Goal: Task Accomplishment & Management: Manage account settings

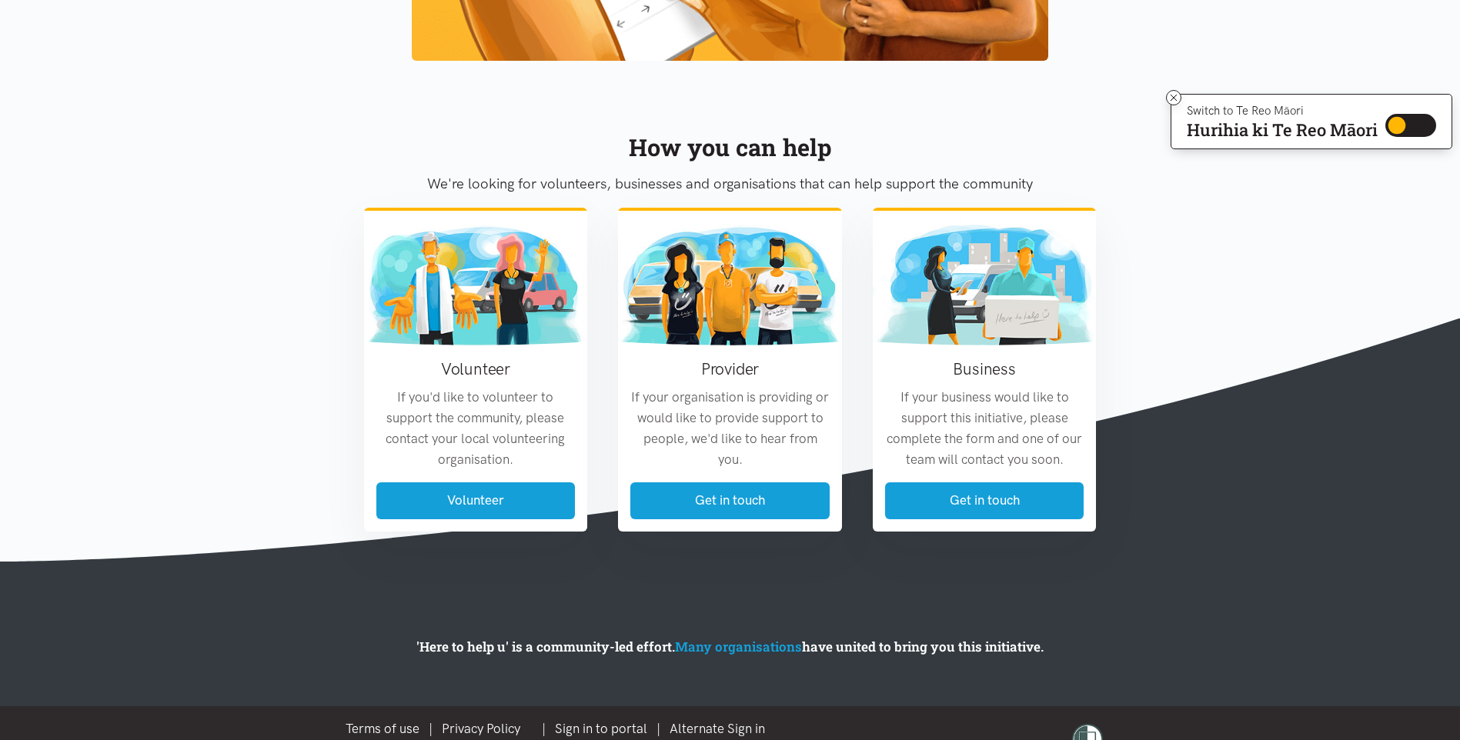
scroll to position [1648, 0]
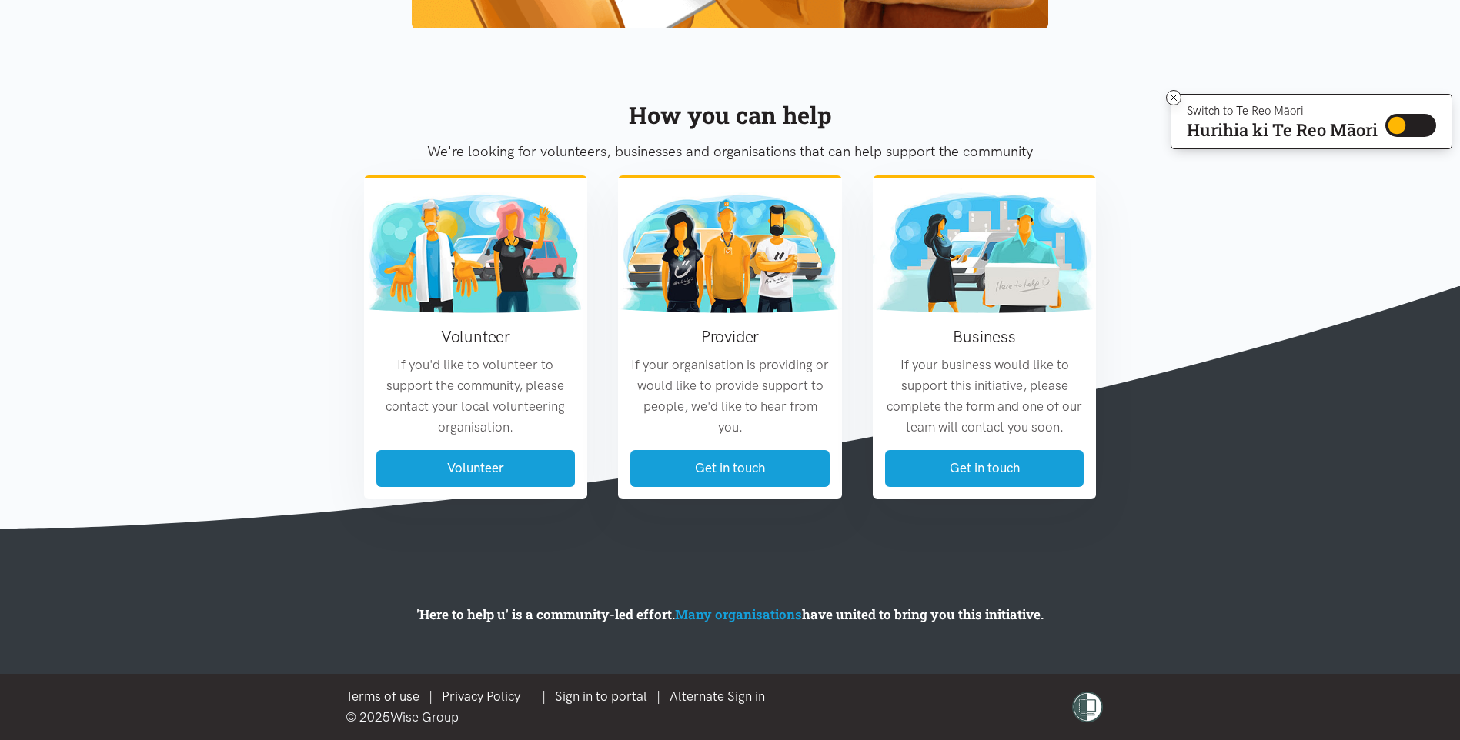
click at [611, 692] on link "Sign in to portal" at bounding box center [601, 696] width 92 height 15
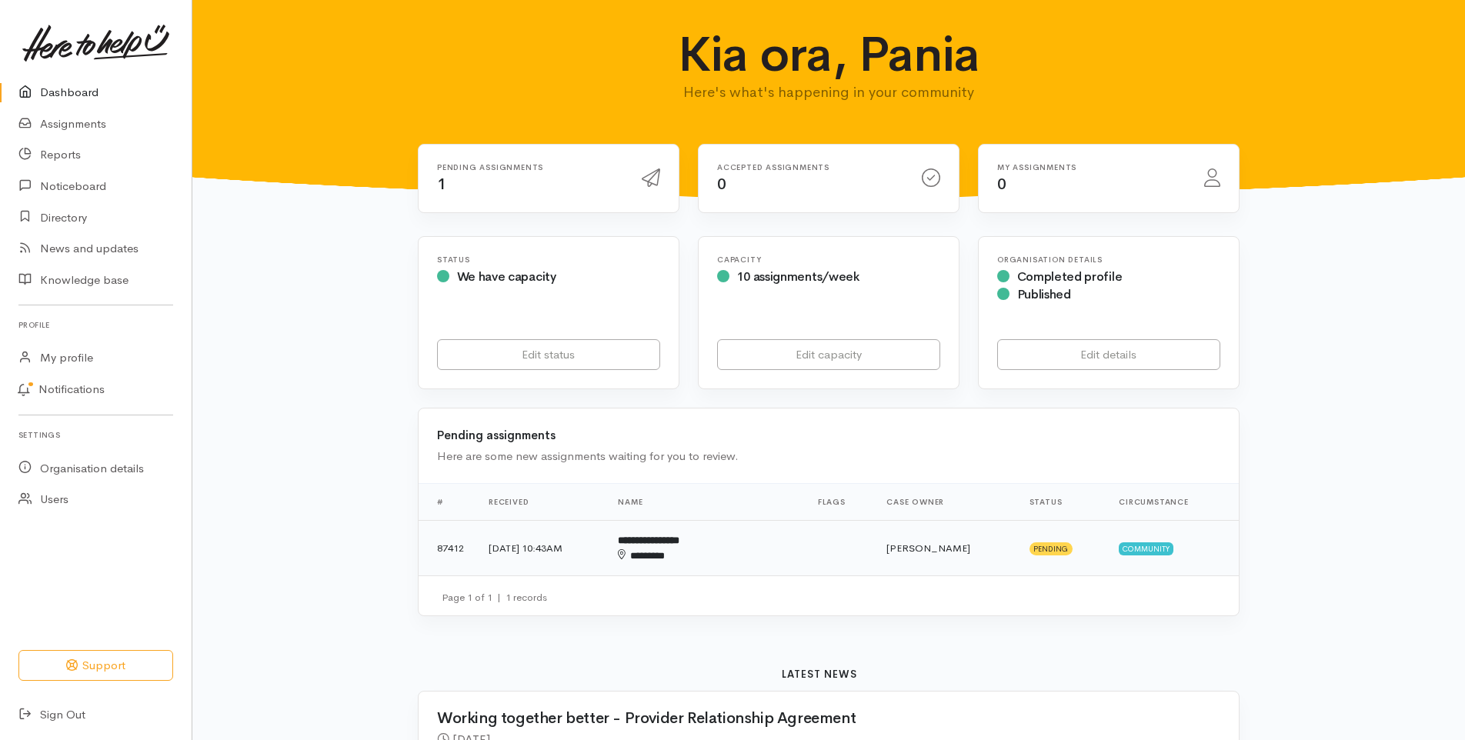
click at [712, 549] on div "********" at bounding box center [681, 556] width 127 height 15
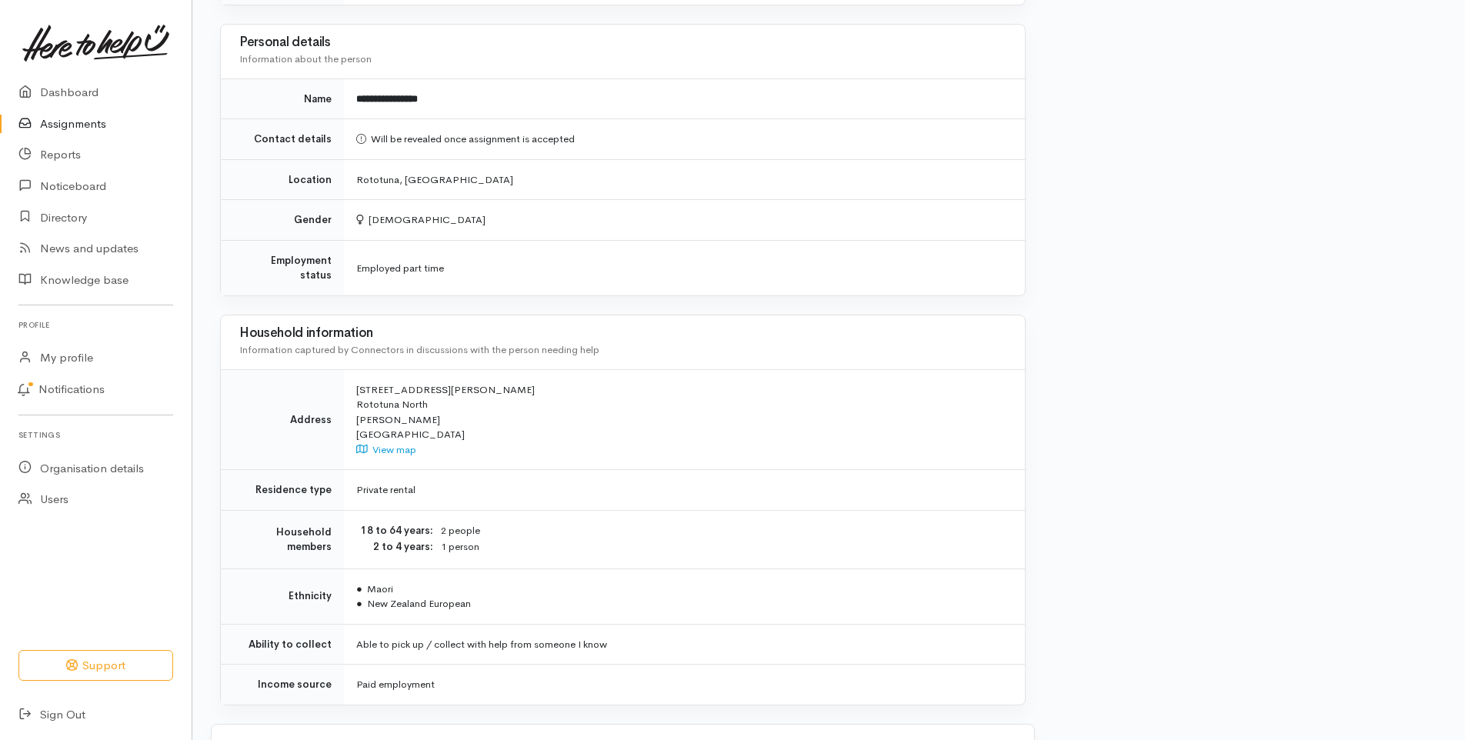
scroll to position [1211, 0]
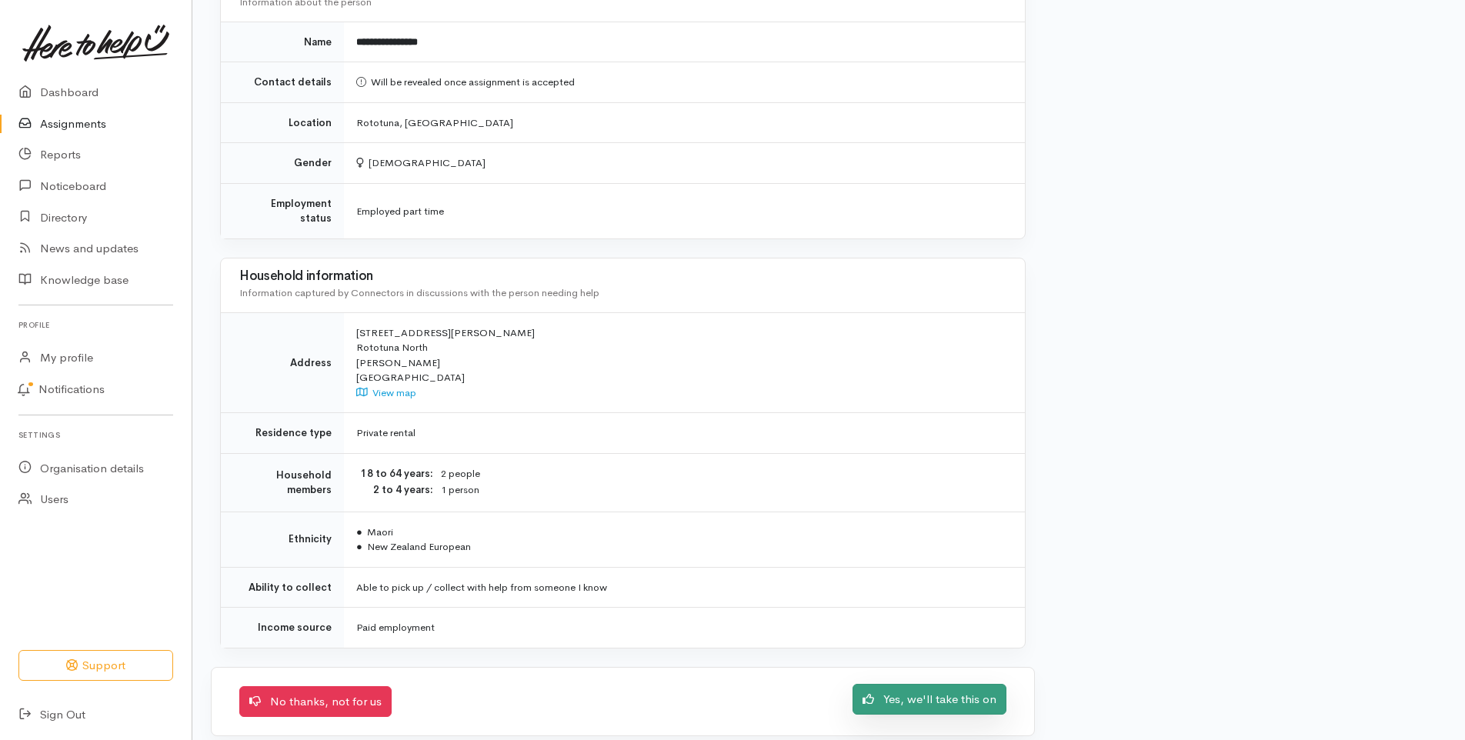
click at [946, 688] on link "Yes, we'll take this on" at bounding box center [929, 700] width 154 height 32
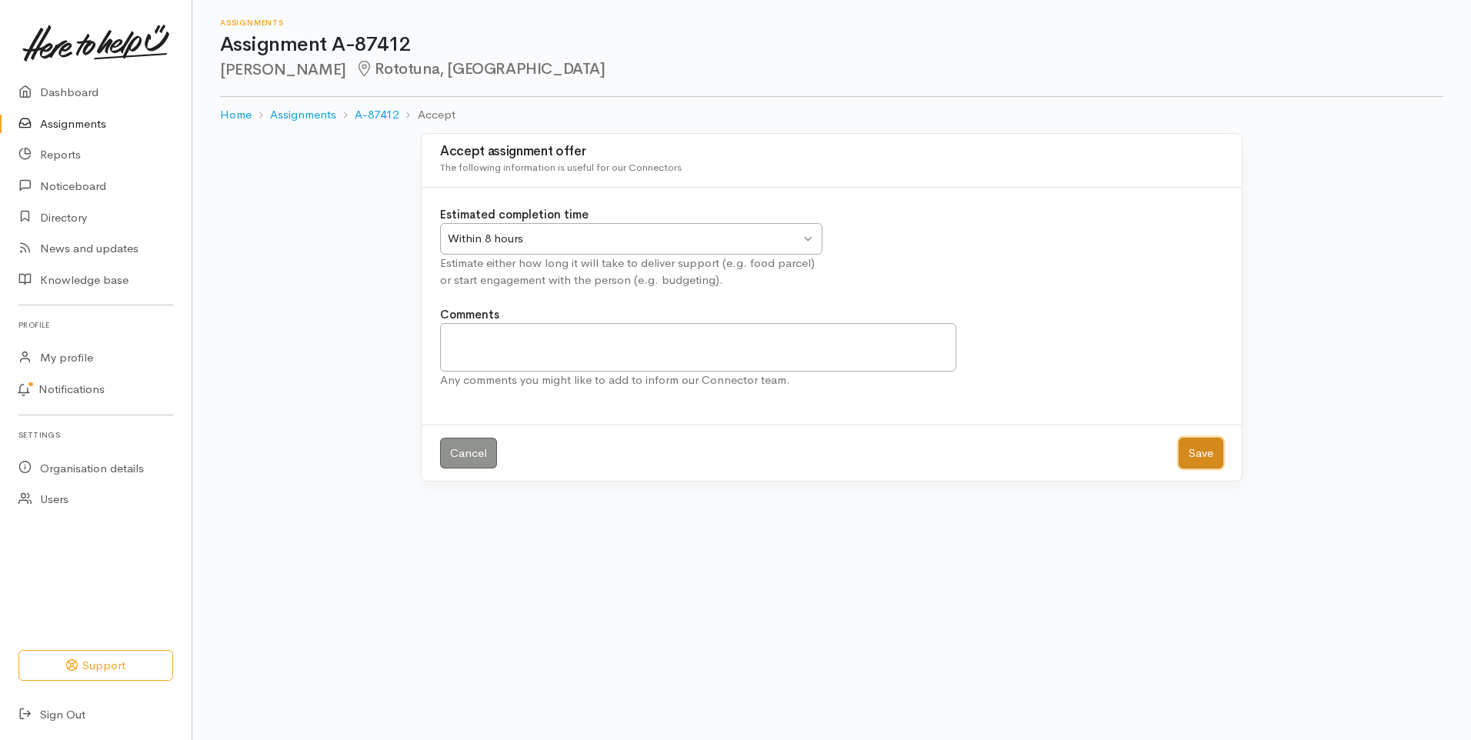
click at [1205, 454] on button "Save" at bounding box center [1201, 454] width 45 height 32
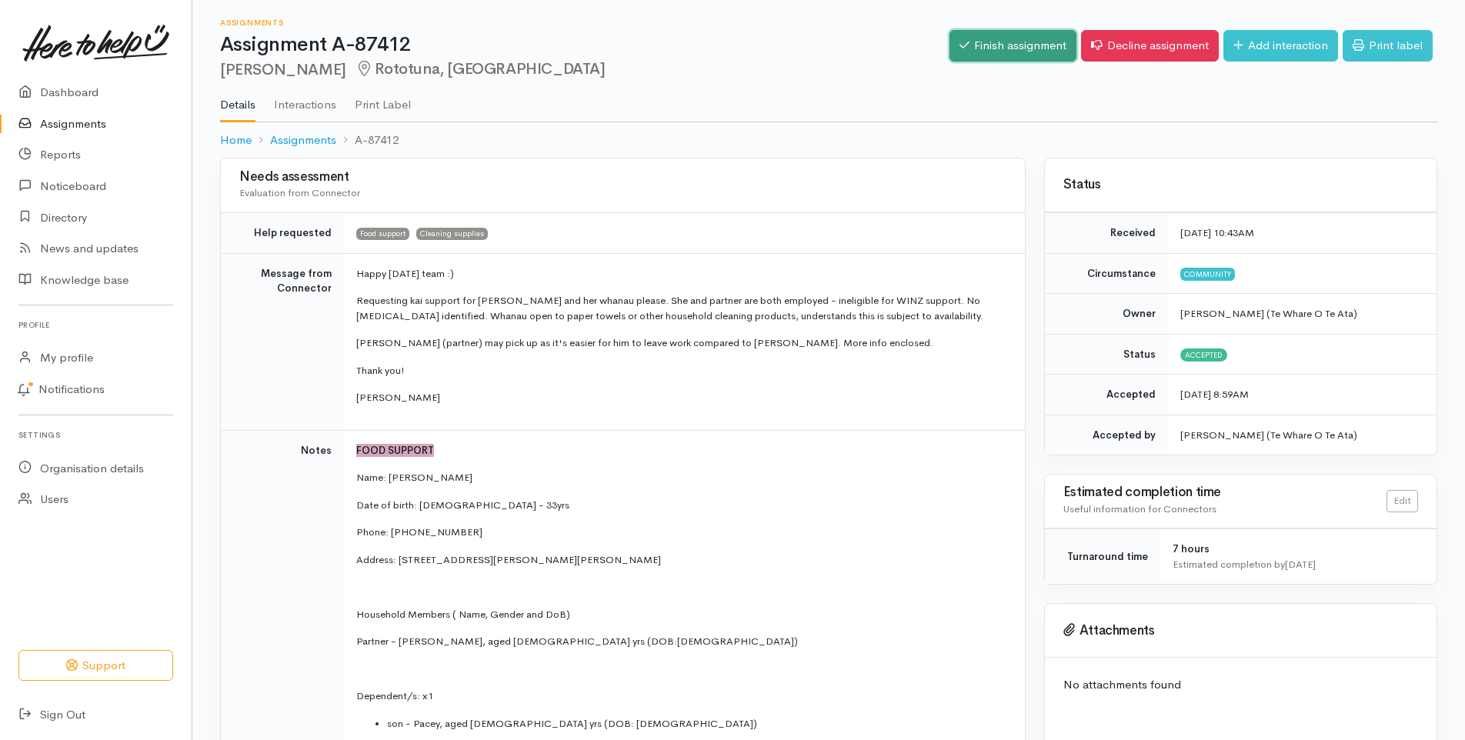
click at [1007, 44] on link "Finish assignment" at bounding box center [1012, 46] width 127 height 32
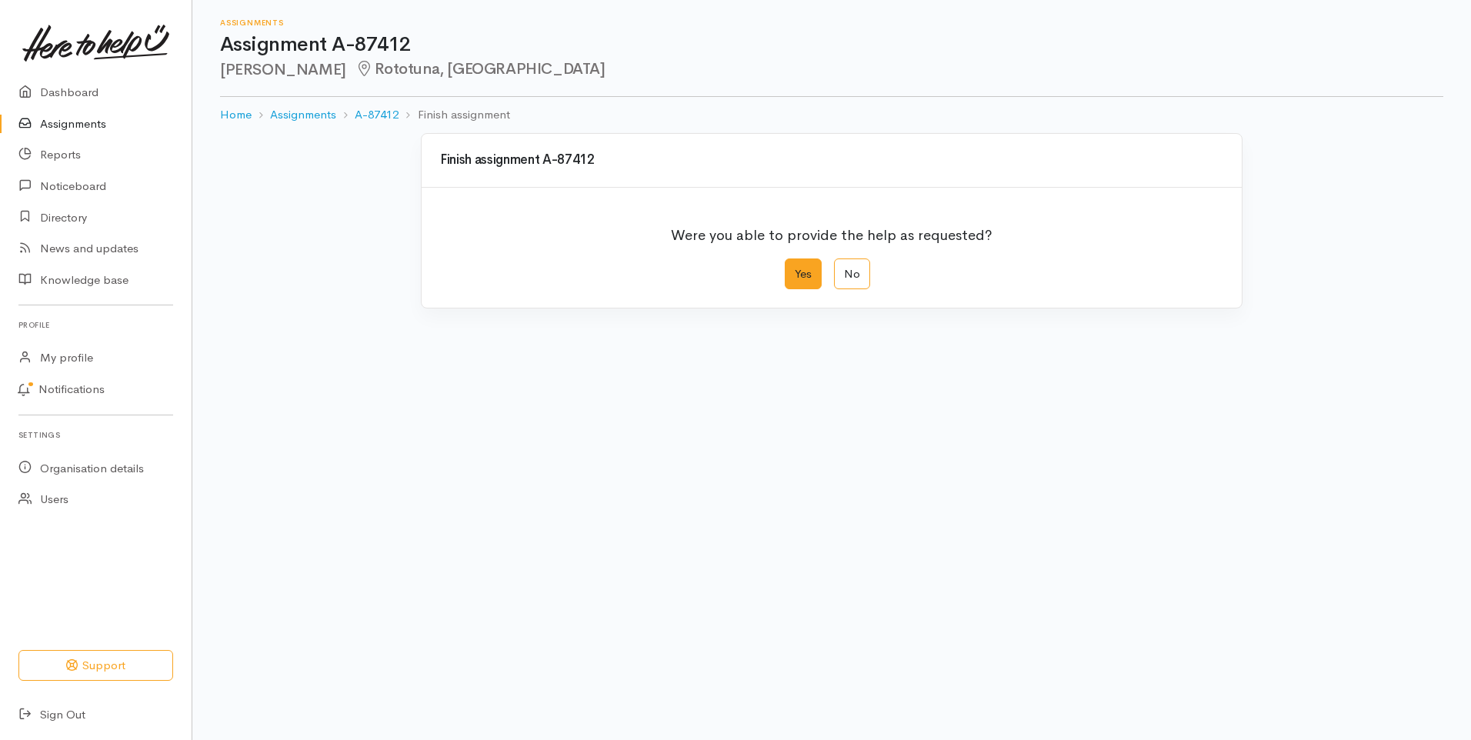
click at [799, 281] on label "Yes" at bounding box center [803, 275] width 37 height 32
click at [795, 269] on input "Yes" at bounding box center [790, 264] width 10 height 10
radio input "true"
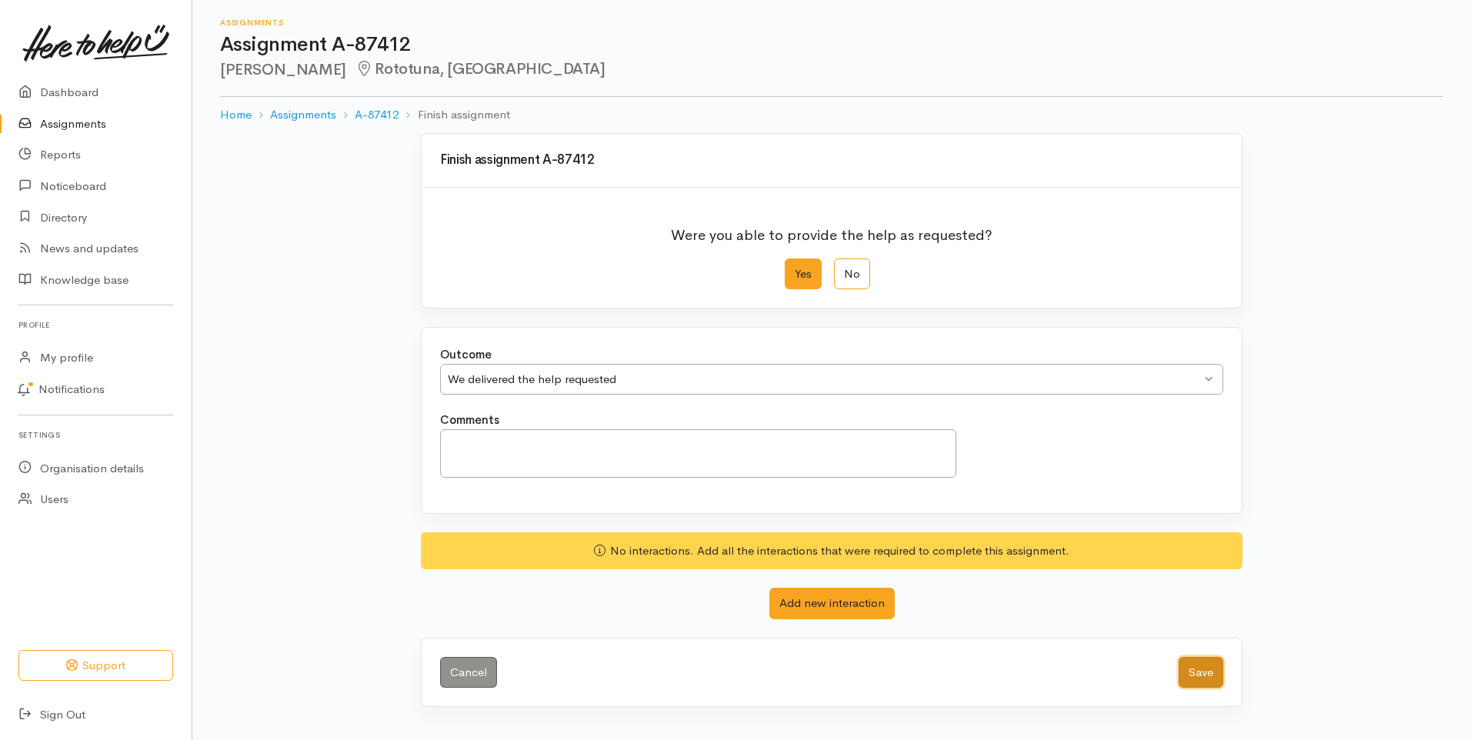
click at [1212, 672] on button "Save" at bounding box center [1201, 673] width 45 height 32
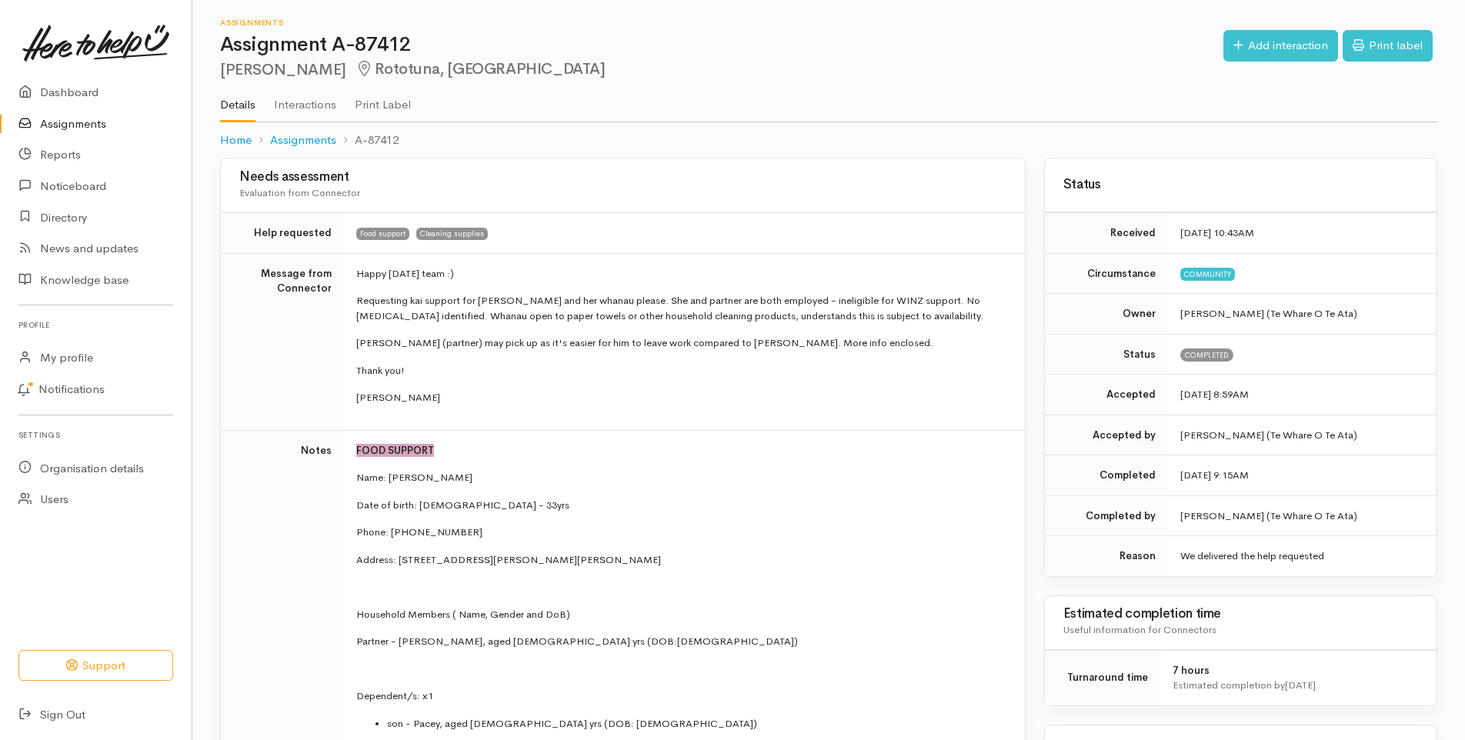
click at [87, 124] on link "Assignments" at bounding box center [96, 124] width 192 height 32
